Goal: Task Accomplishment & Management: Manage account settings

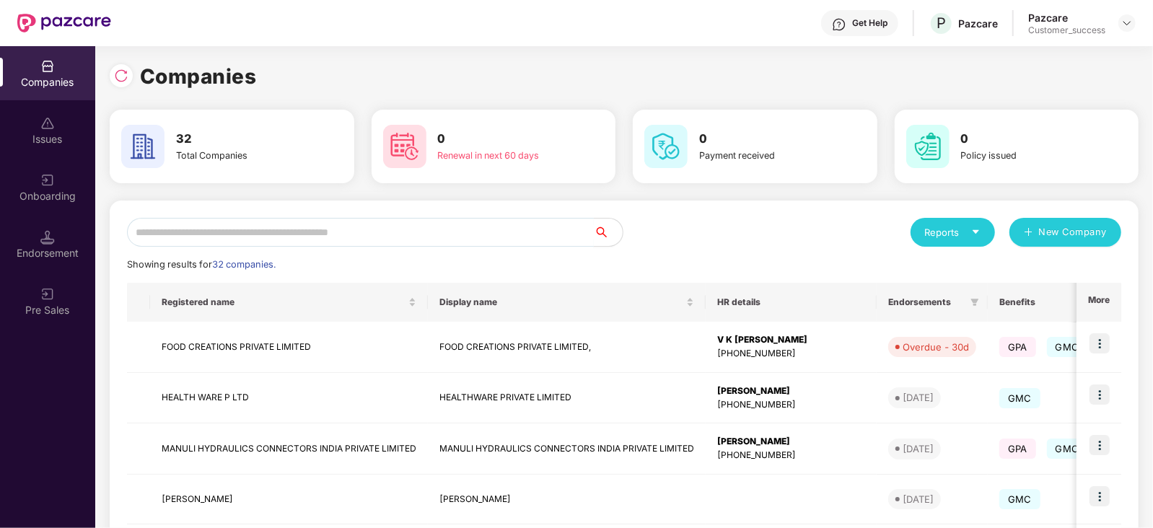
click at [211, 237] on input "text" at bounding box center [360, 232] width 467 height 29
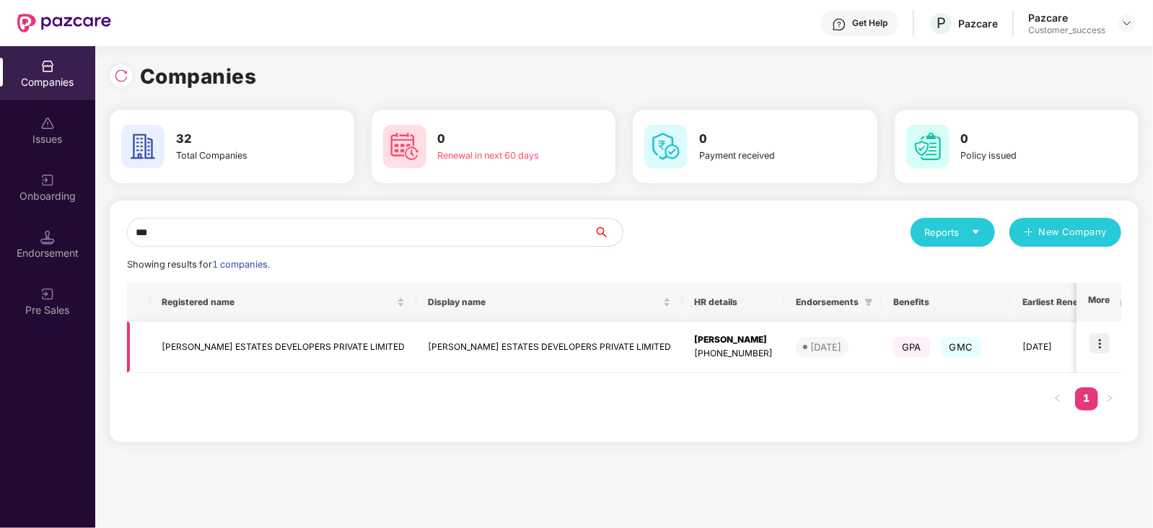
type input "***"
click at [1097, 345] on img at bounding box center [1100, 343] width 20 height 20
click at [686, 495] on div "Companies 32 Total Companies 0 Renewal in next 60 days 0 Payment received 0 Pol…" at bounding box center [624, 287] width 1058 height 482
drag, startPoint x: 704, startPoint y: 354, endPoint x: 629, endPoint y: 357, distance: 75.9
click at [683, 357] on td "[PERSON_NAME] [PHONE_NUMBER]" at bounding box center [734, 347] width 102 height 51
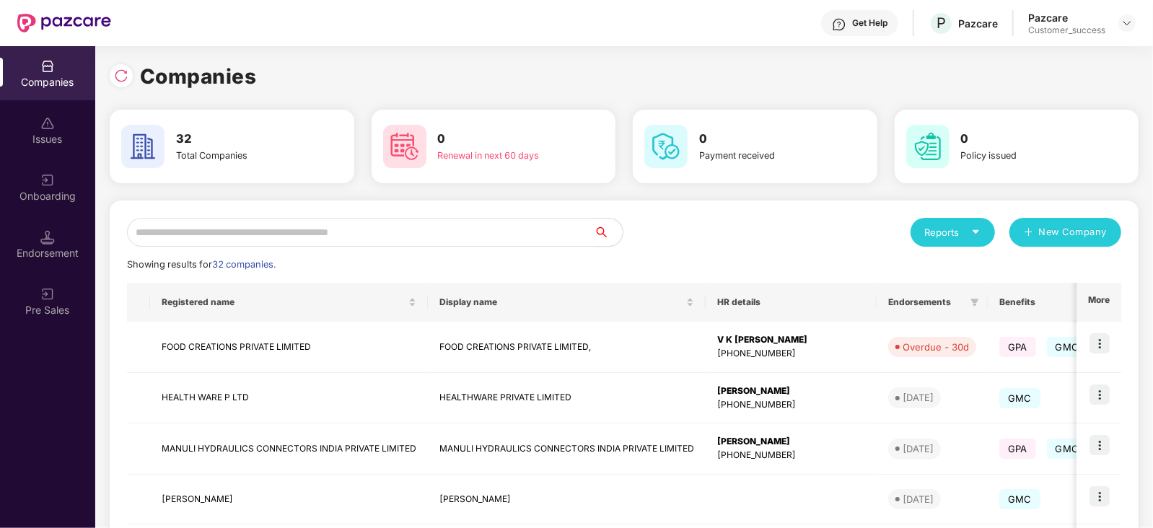
click at [305, 225] on input "text" at bounding box center [360, 232] width 467 height 29
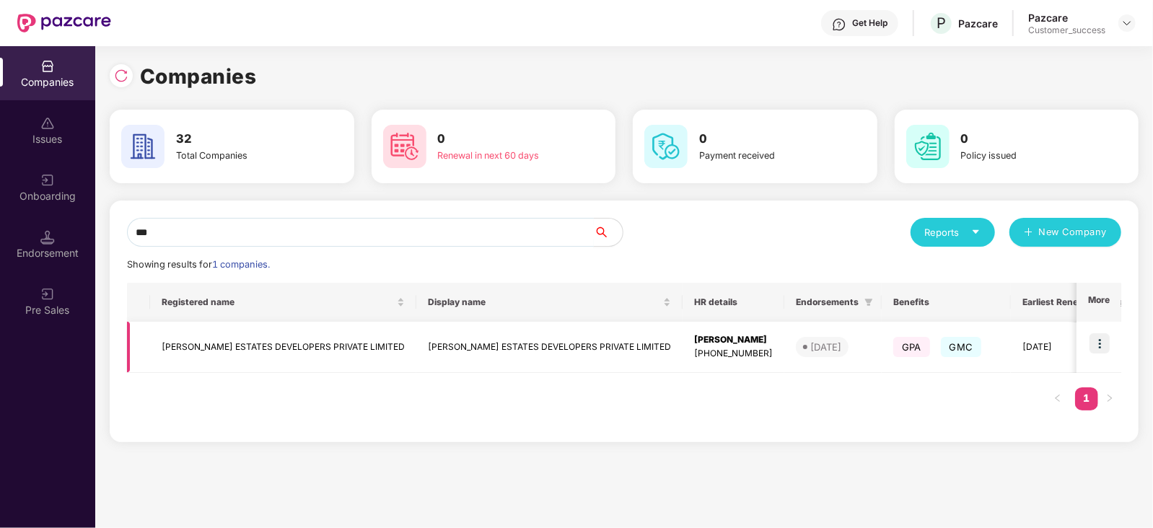
type input "***"
click at [1101, 341] on img at bounding box center [1100, 343] width 20 height 20
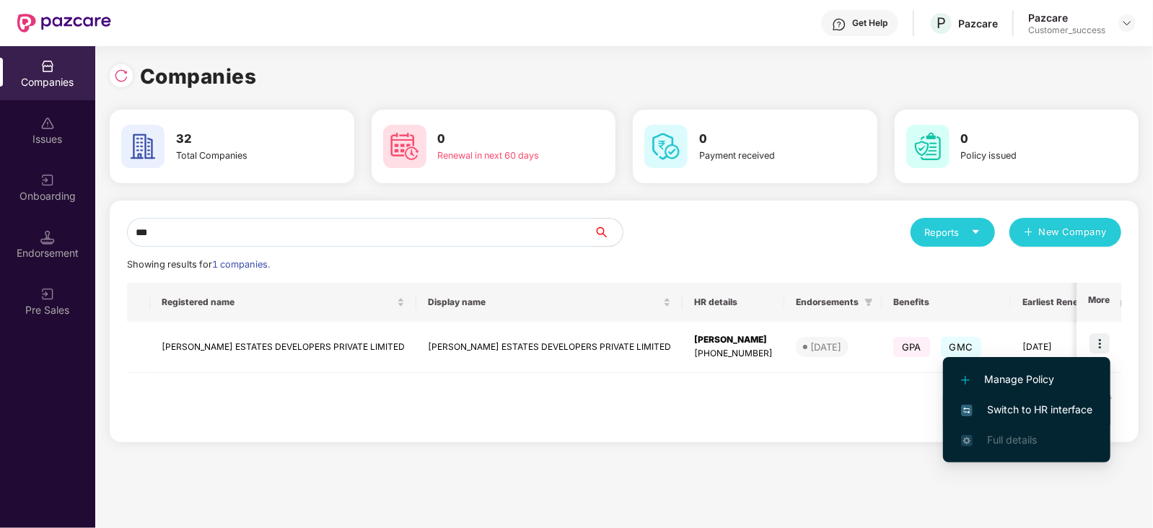
click at [1030, 409] on span "Switch to HR interface" at bounding box center [1026, 410] width 131 height 16
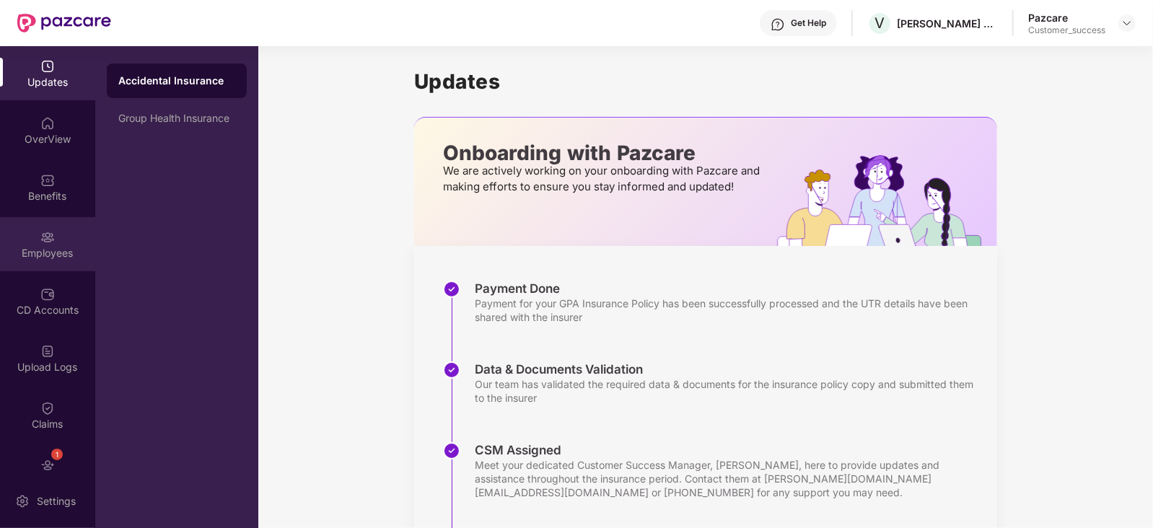
click at [53, 255] on div "Employees" at bounding box center [47, 253] width 95 height 14
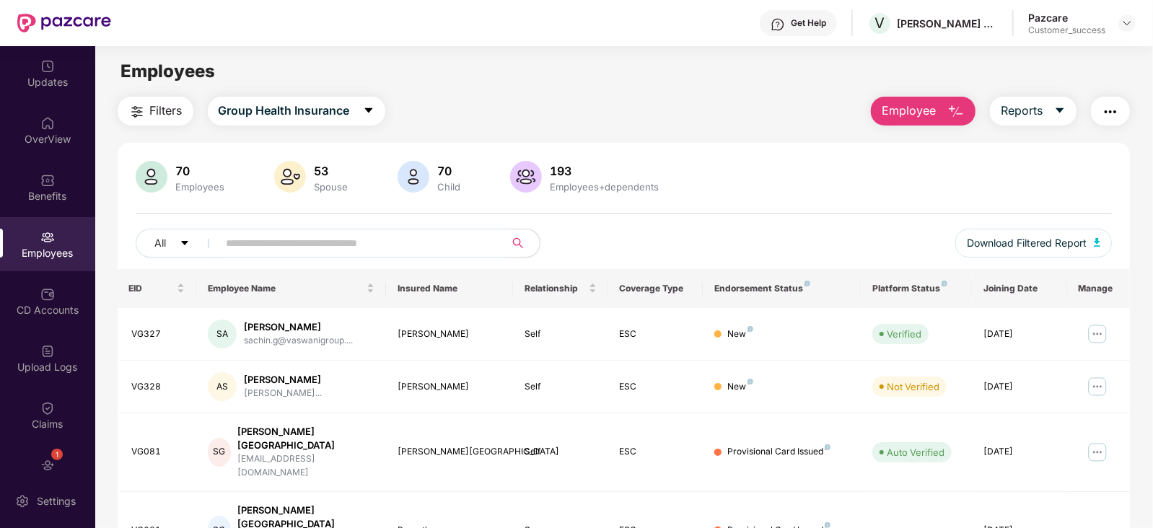
click at [266, 242] on input "text" at bounding box center [356, 243] width 259 height 22
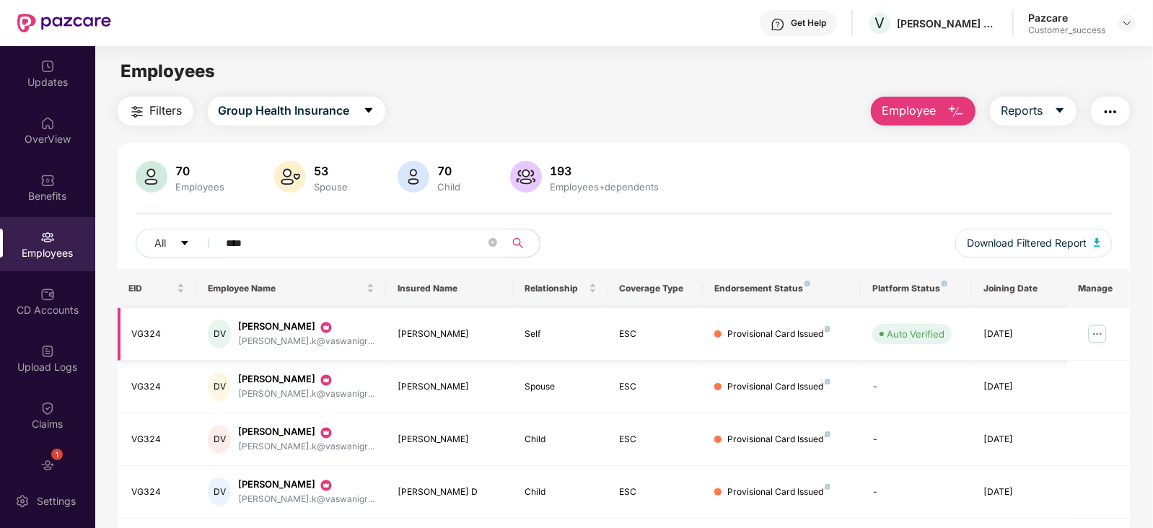
type input "****"
click at [1093, 328] on img at bounding box center [1097, 334] width 23 height 23
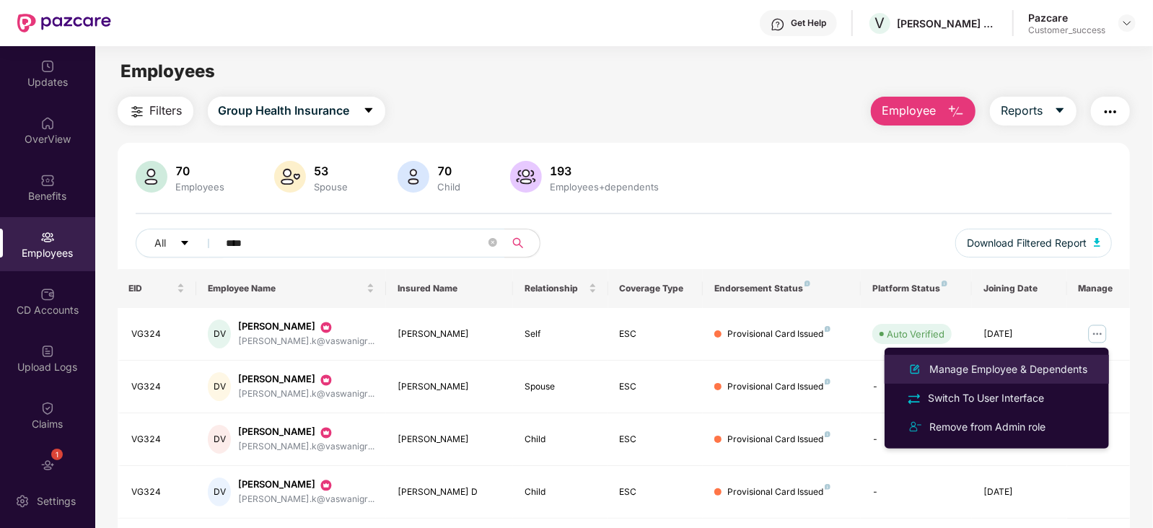
click at [1000, 365] on div "Manage Employee & Dependents" at bounding box center [1009, 370] width 164 height 16
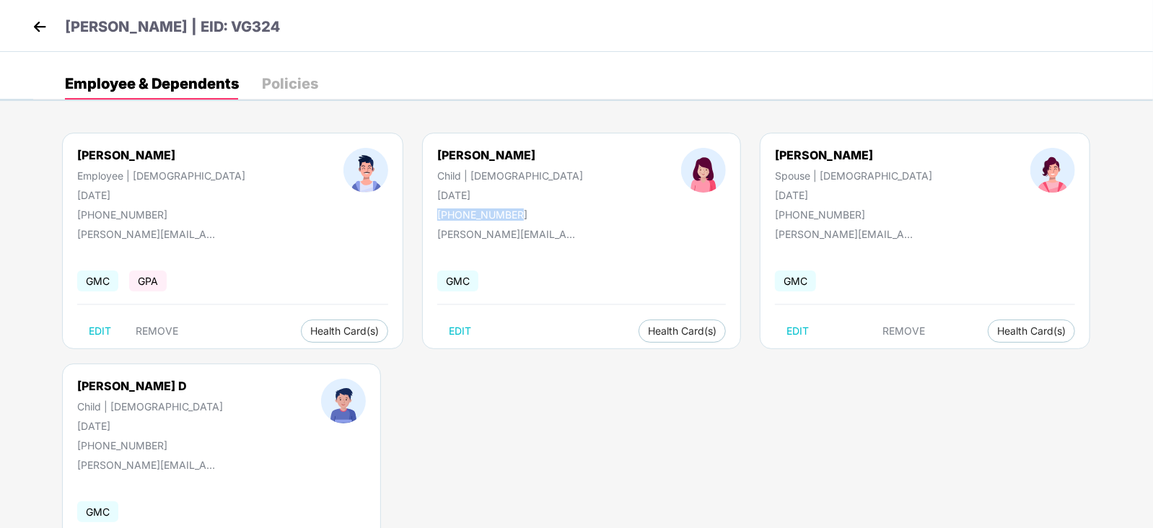
drag, startPoint x: 443, startPoint y: 213, endPoint x: 343, endPoint y: 209, distance: 100.4
click at [388, 209] on div "[PERSON_NAME] Child | [DEMOGRAPHIC_DATA] [DATE] [PHONE_NUMBER]" at bounding box center [510, 184] width 244 height 73
copy div "[PHONE_NUMBER]"
click at [35, 16] on img at bounding box center [40, 27] width 22 height 22
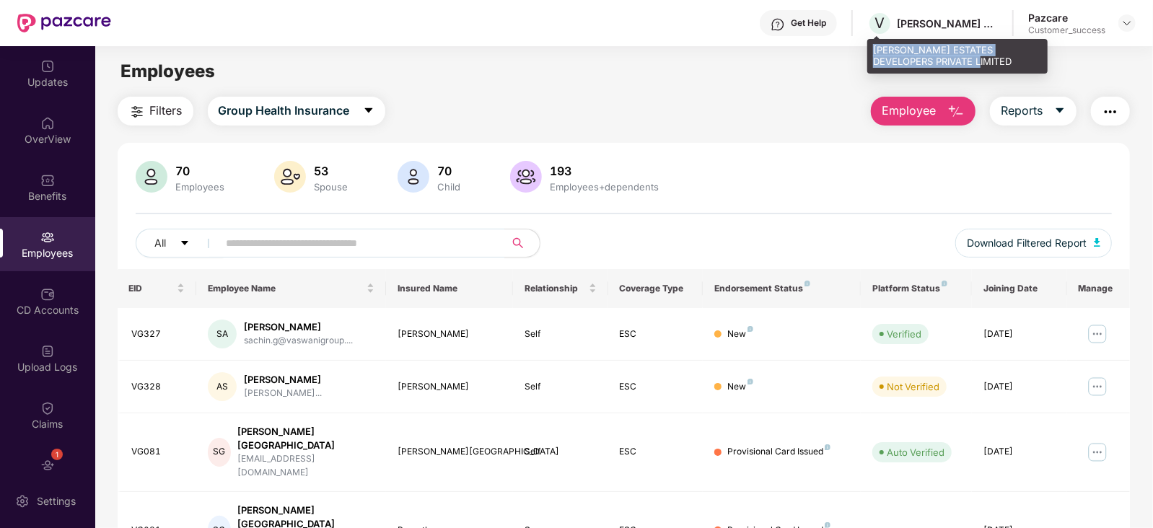
drag, startPoint x: 953, startPoint y: 61, endPoint x: 871, endPoint y: 50, distance: 83.1
click at [871, 50] on div "[PERSON_NAME] ESTATES DEVELOPERS PRIVATE LIMITED" at bounding box center [958, 56] width 180 height 34
copy div "[PERSON_NAME] ESTATES DEVELOPERS PRIVATE LIMITED"
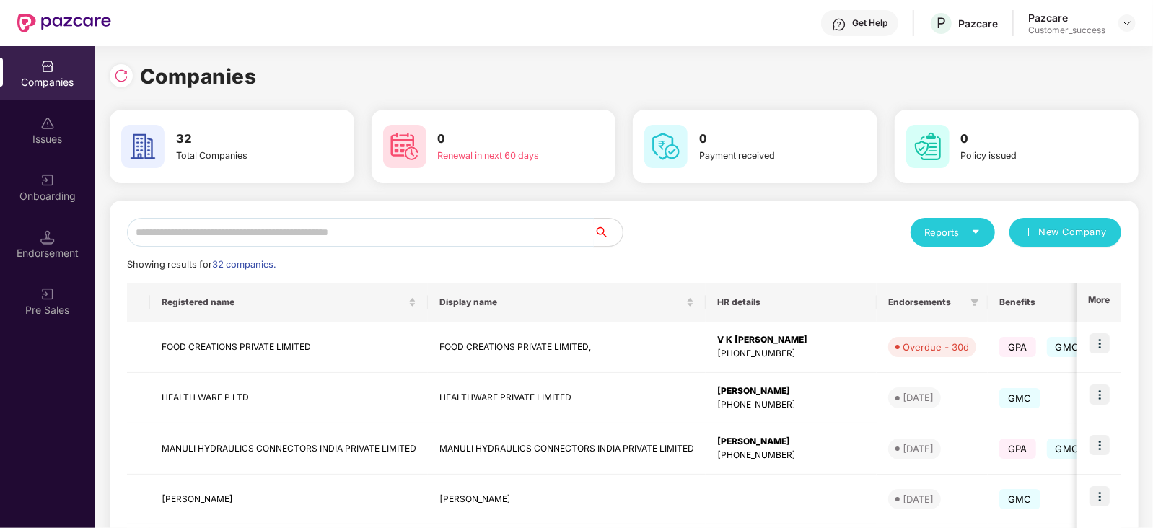
click at [239, 230] on input "text" at bounding box center [360, 232] width 467 height 29
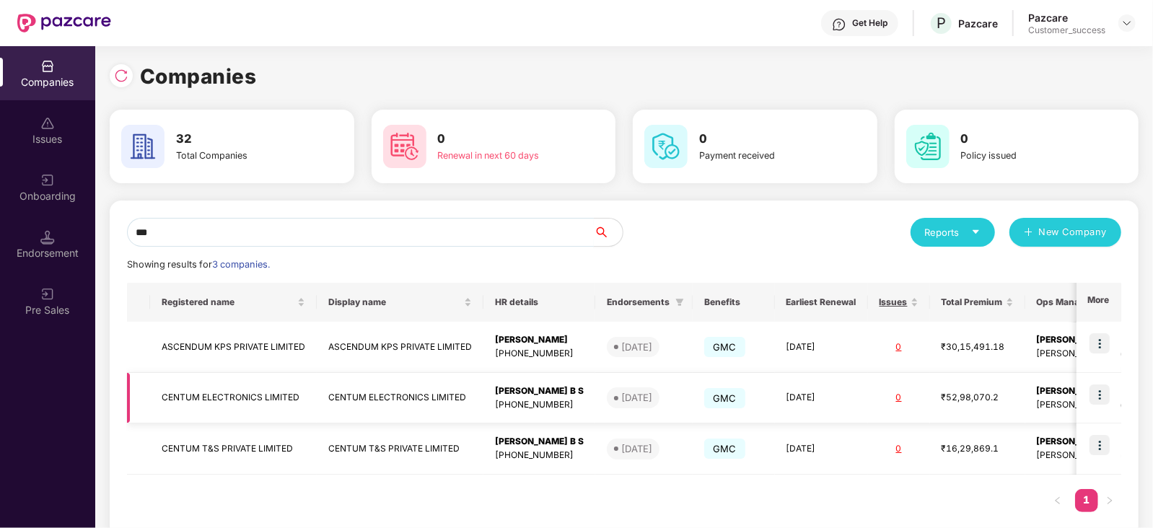
type input "***"
click at [1098, 395] on img at bounding box center [1100, 395] width 20 height 20
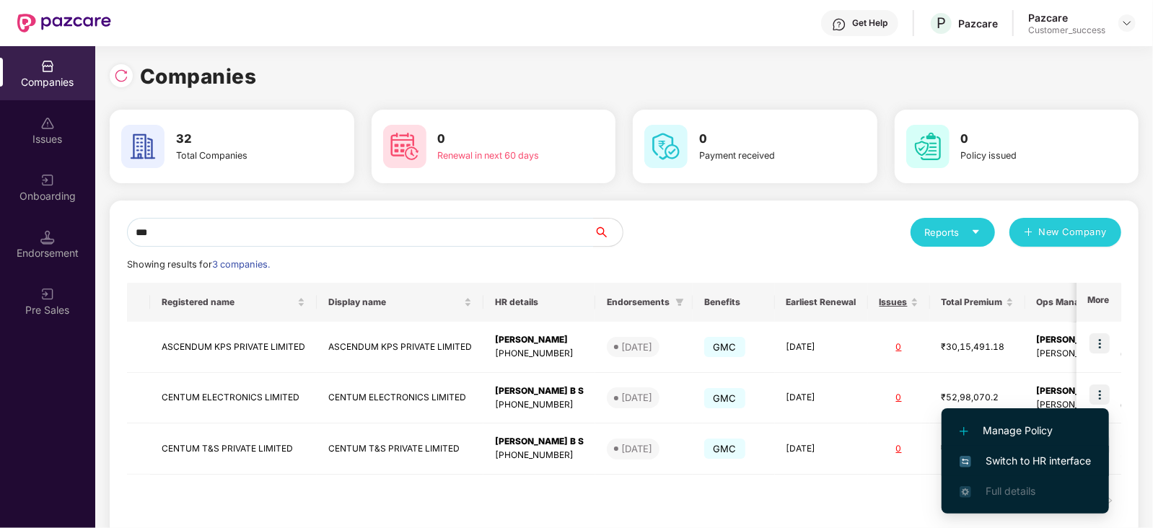
click at [1065, 463] on span "Switch to HR interface" at bounding box center [1025, 461] width 131 height 16
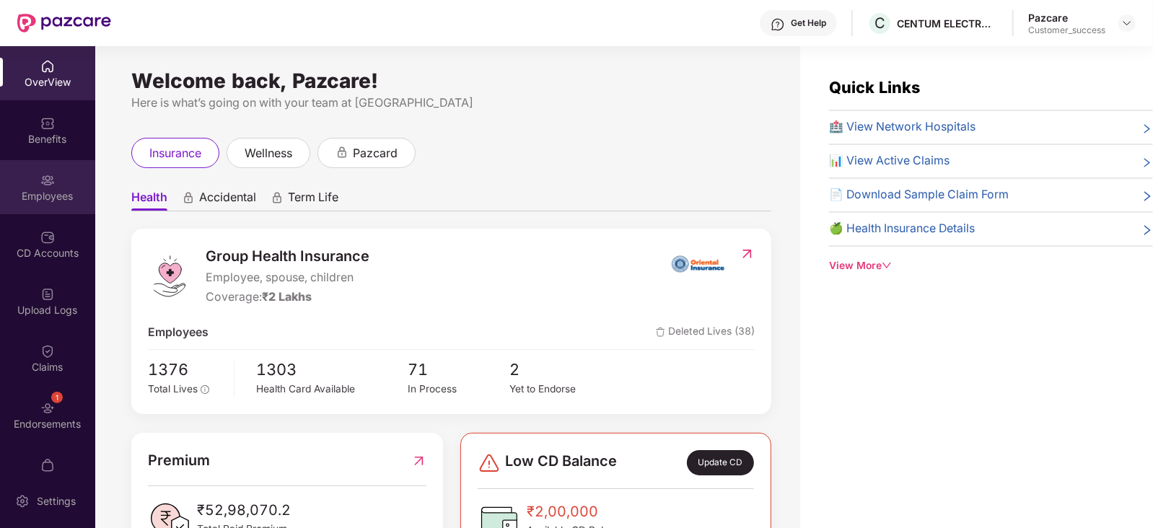
click at [44, 191] on div "Employees" at bounding box center [47, 196] width 95 height 14
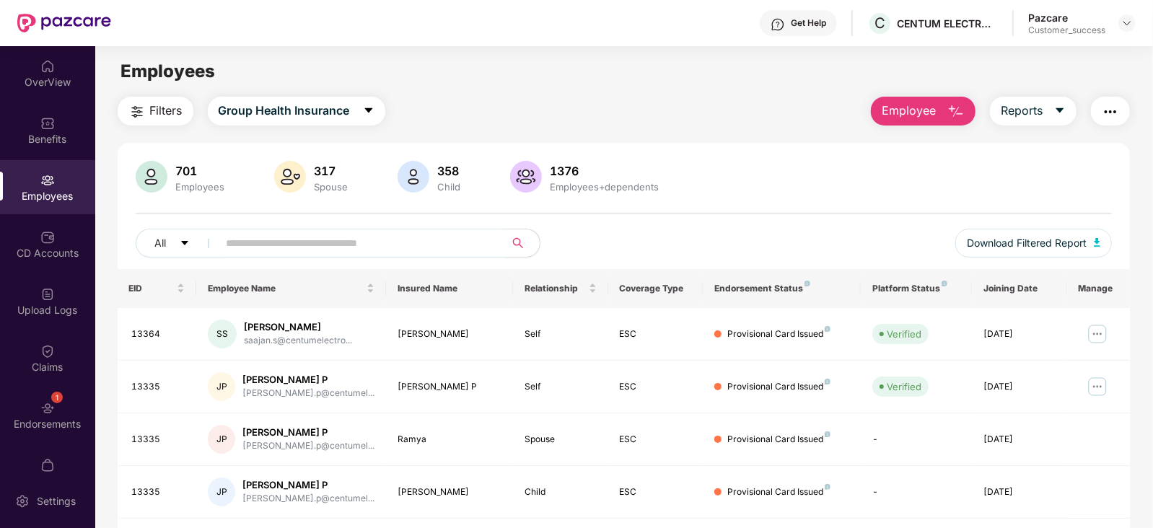
click at [362, 249] on input "text" at bounding box center [356, 243] width 259 height 22
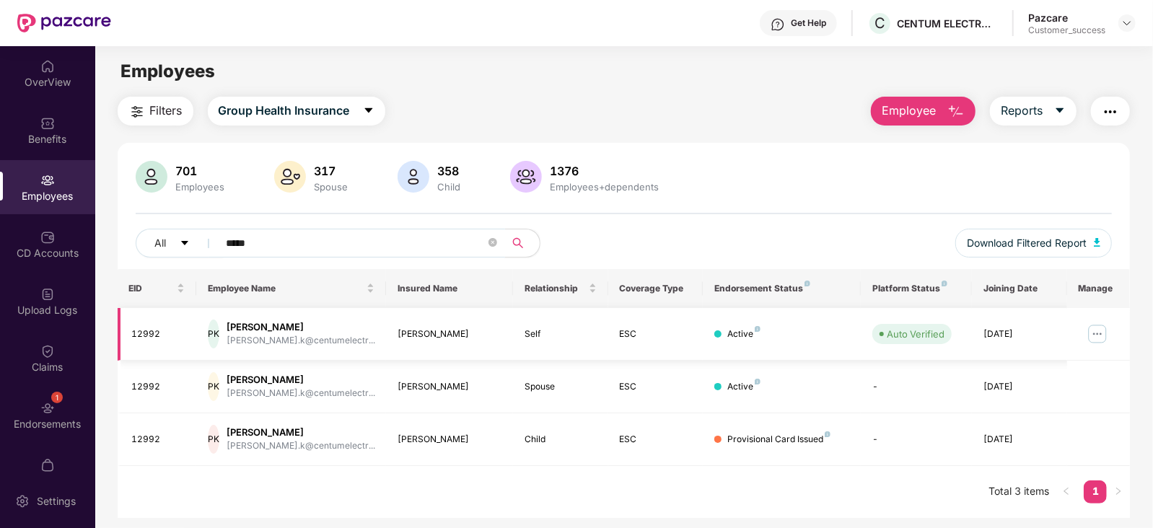
type input "*****"
click at [1101, 328] on img at bounding box center [1097, 334] width 23 height 23
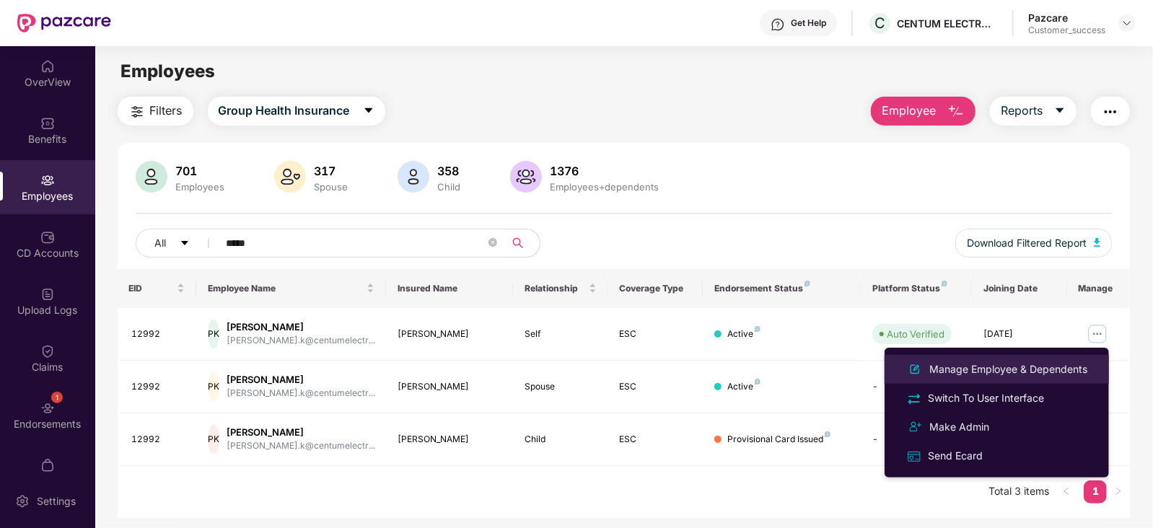
click at [1038, 362] on div "Manage Employee & Dependents" at bounding box center [1009, 370] width 164 height 16
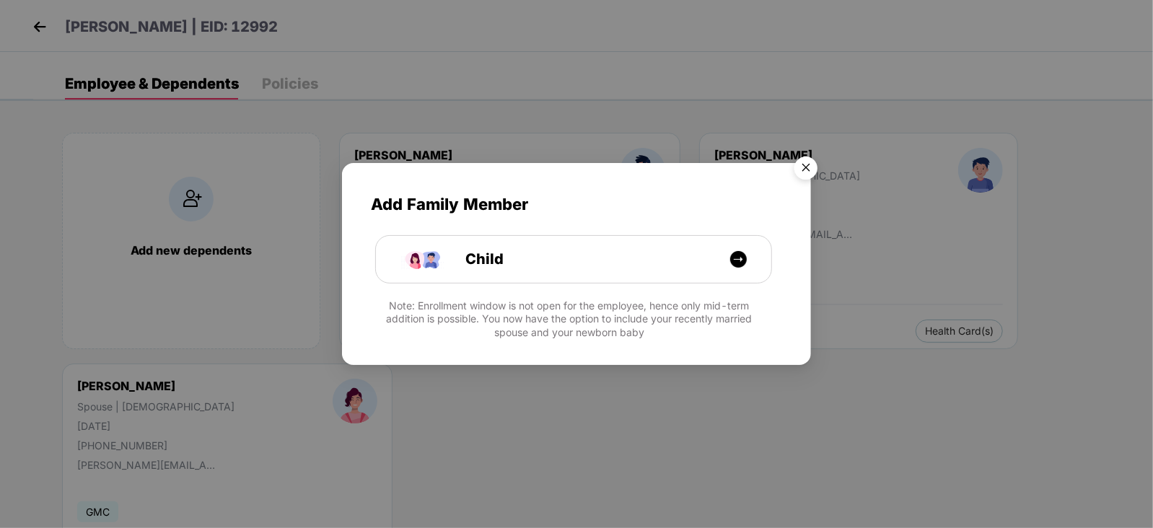
click at [813, 162] on img "Close" at bounding box center [806, 170] width 40 height 40
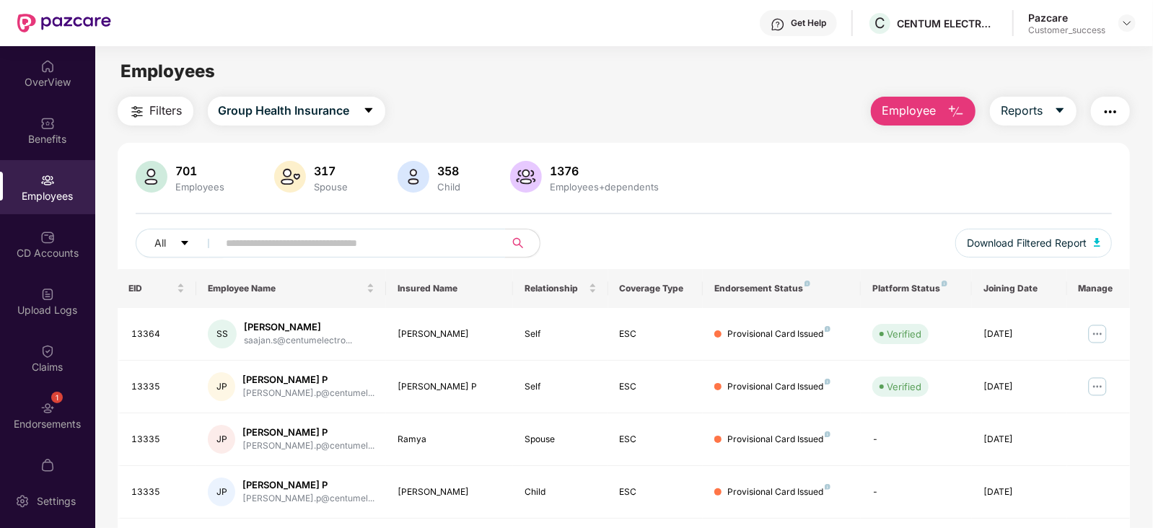
click at [254, 232] on input "text" at bounding box center [356, 243] width 259 height 22
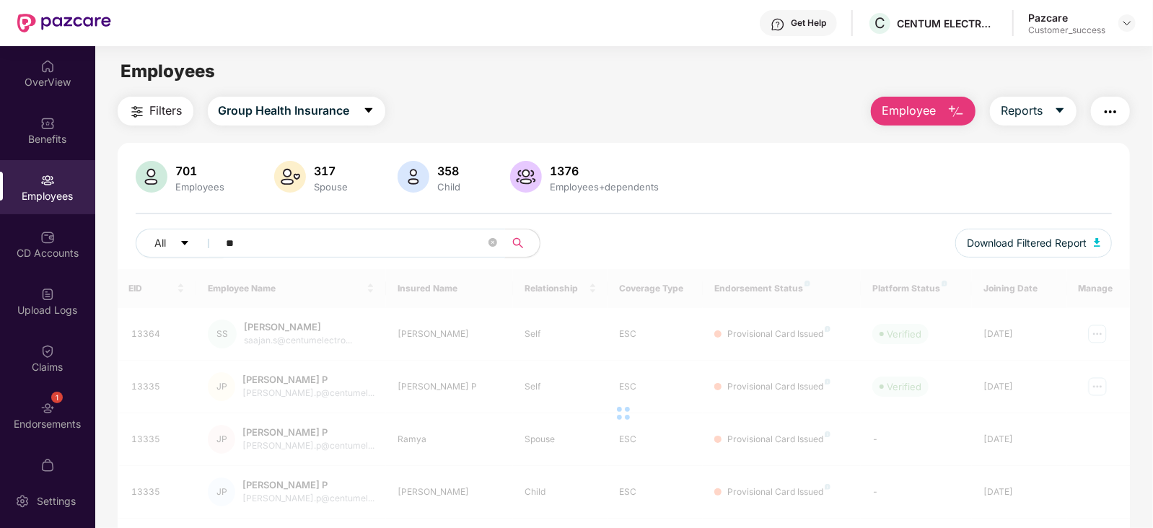
type input "***"
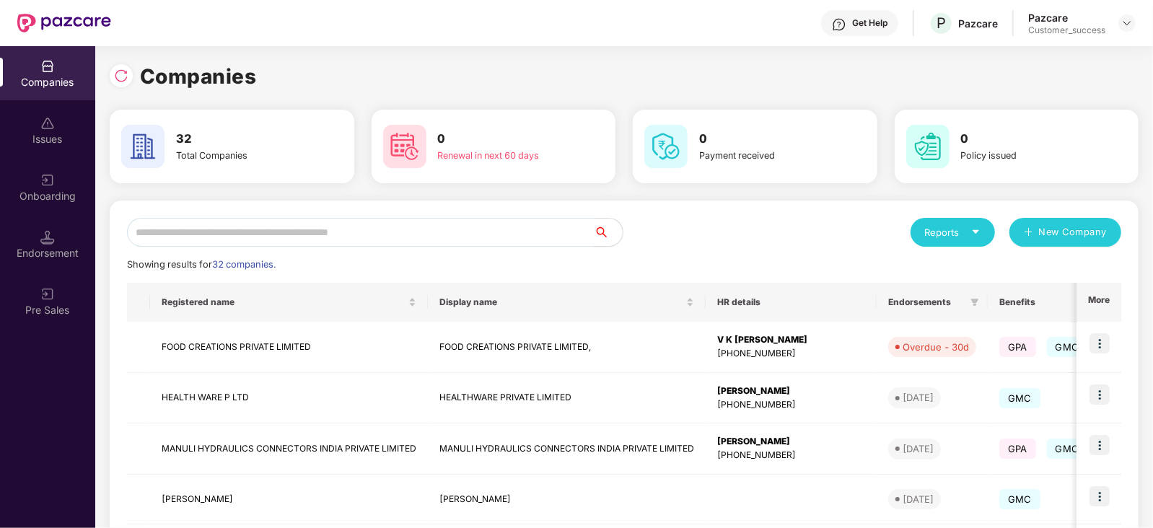
click at [248, 237] on input "text" at bounding box center [360, 232] width 467 height 29
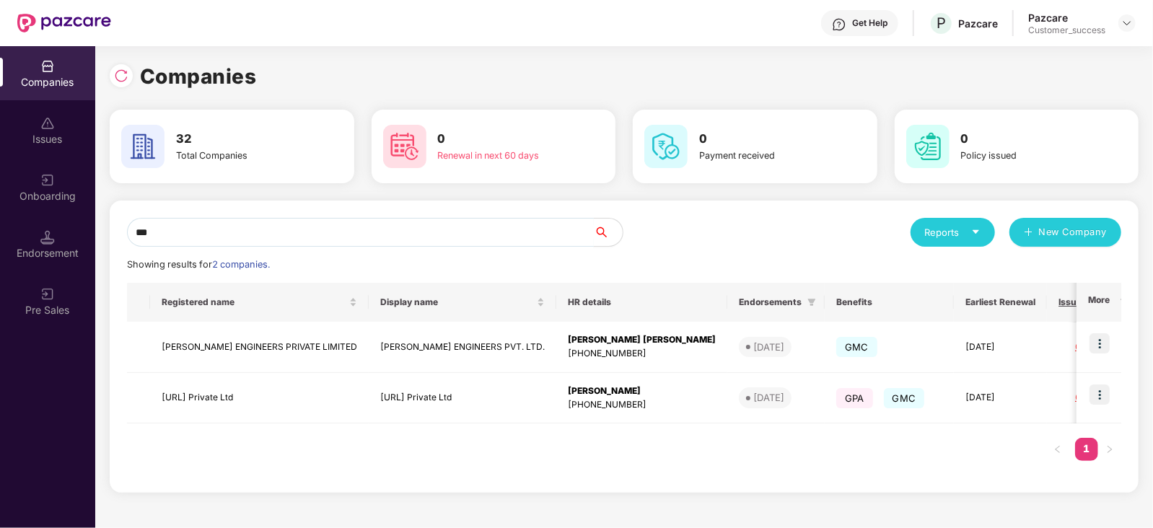
type input "***"
